Goal: Check status: Check status

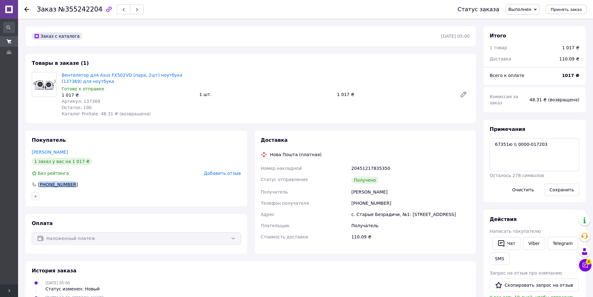
drag, startPoint x: 76, startPoint y: 185, endPoint x: 41, endPoint y: 185, distance: 34.2
click at [41, 185] on div "[PHONE_NUMBER]" at bounding box center [136, 184] width 209 height 6
copy div "380984019656"
click at [30, 8] on div at bounding box center [30, 9] width 12 height 19
click at [28, 7] on div at bounding box center [26, 9] width 5 height 6
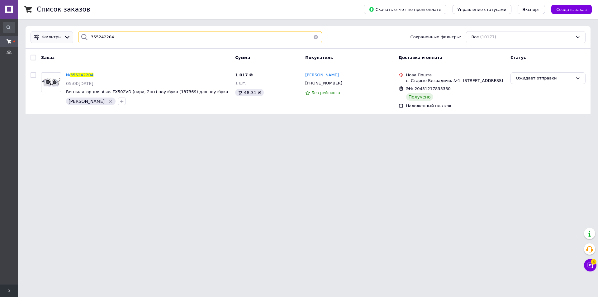
drag, startPoint x: 126, startPoint y: 42, endPoint x: 50, endPoint y: 32, distance: 76.2
click at [55, 35] on div "Фильтры 355242204 Сохраненные фильтры: Все (10177)" at bounding box center [308, 37] width 560 height 12
paste input "1990918"
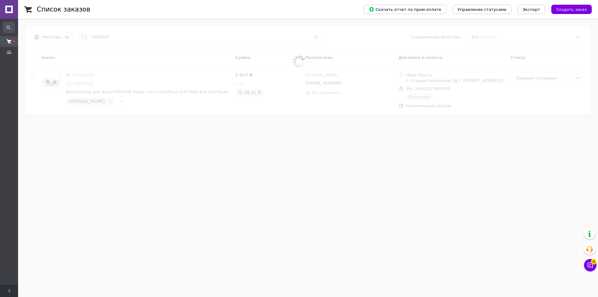
type input "1990918"
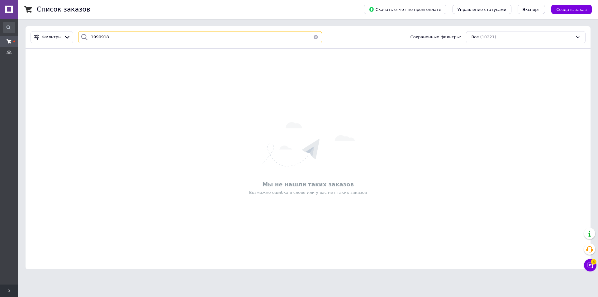
drag, startPoint x: 118, startPoint y: 38, endPoint x: 79, endPoint y: 32, distance: 38.8
click at [76, 32] on div "1990918" at bounding box center [200, 37] width 249 height 12
type input "20451223909720"
drag, startPoint x: 129, startPoint y: 40, endPoint x: 79, endPoint y: 43, distance: 50.2
click at [79, 43] on div "20451223909720" at bounding box center [200, 37] width 244 height 12
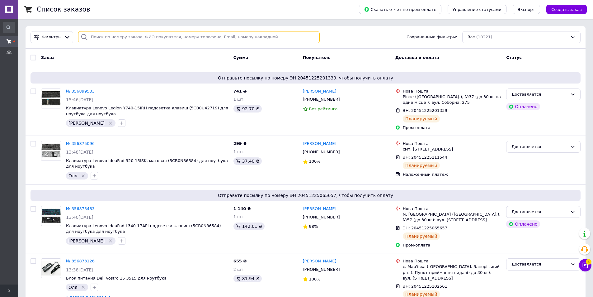
click at [115, 36] on input "search" at bounding box center [199, 37] width 242 height 12
type input "[PERSON_NAME]"
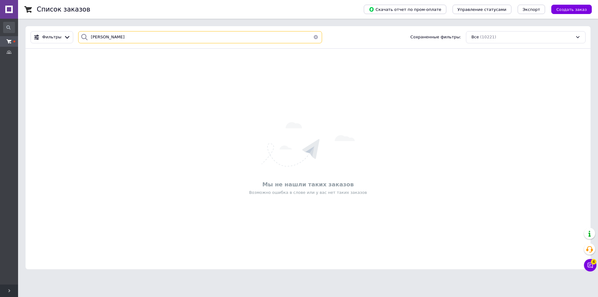
drag, startPoint x: 114, startPoint y: 38, endPoint x: 72, endPoint y: 35, distance: 42.1
click at [70, 34] on div "[PERSON_NAME] Сохраненные фильтры: Все (10221)" at bounding box center [308, 37] width 560 height 12
